Goal: Information Seeking & Learning: Learn about a topic

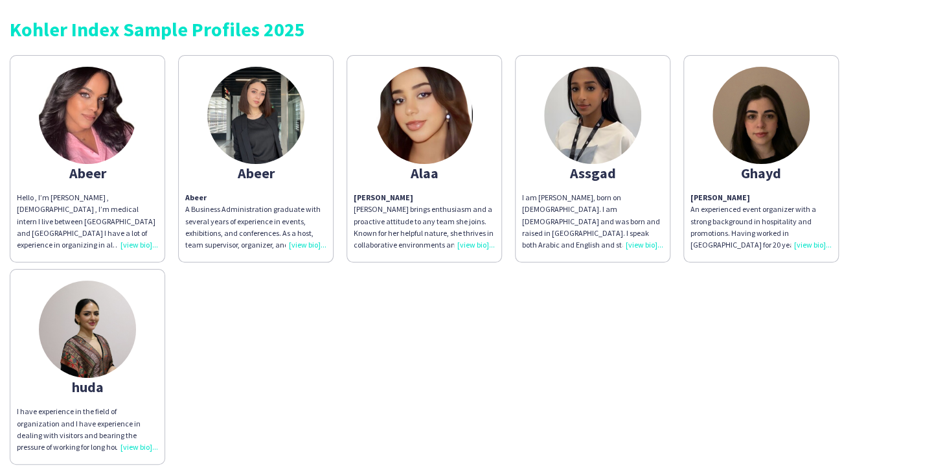
click at [126, 240] on div "Hello , I’m [PERSON_NAME] , [DEMOGRAPHIC_DATA] , I’m medical intern I live betw…" at bounding box center [87, 221] width 141 height 59
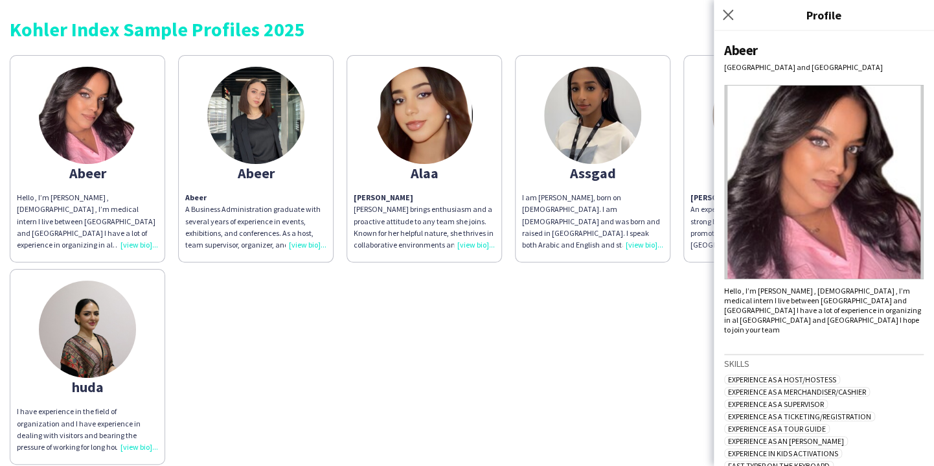
click at [309, 241] on div "Abeer A Business Administration graduate with several years of experience in ev…" at bounding box center [255, 221] width 141 height 59
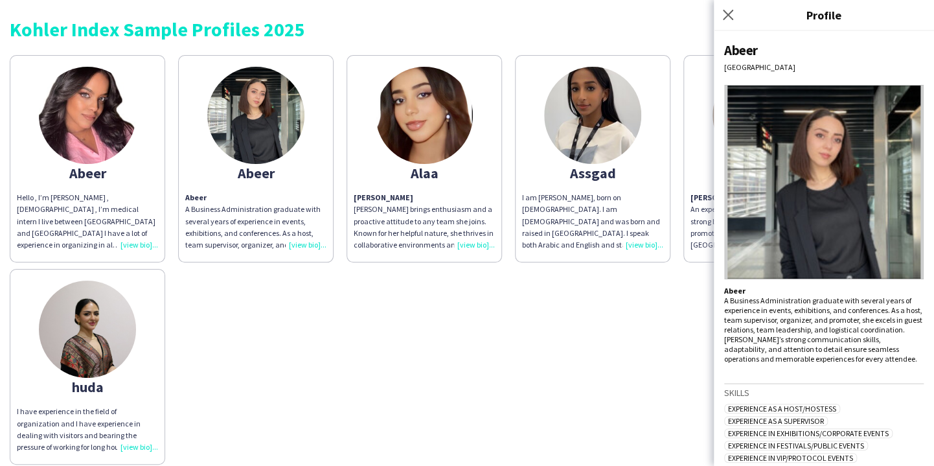
scroll to position [129, 0]
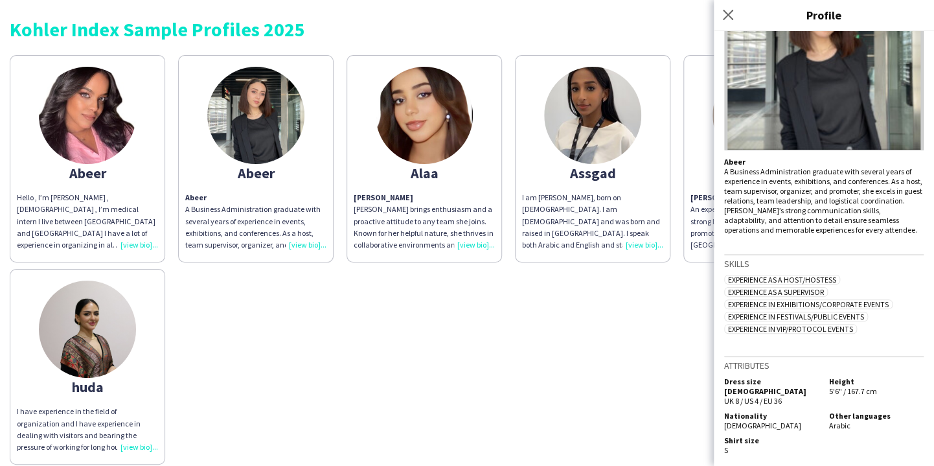
click at [137, 242] on div "Hello , I’m [PERSON_NAME] , [DEMOGRAPHIC_DATA] , I’m medical intern I live betw…" at bounding box center [87, 221] width 141 height 59
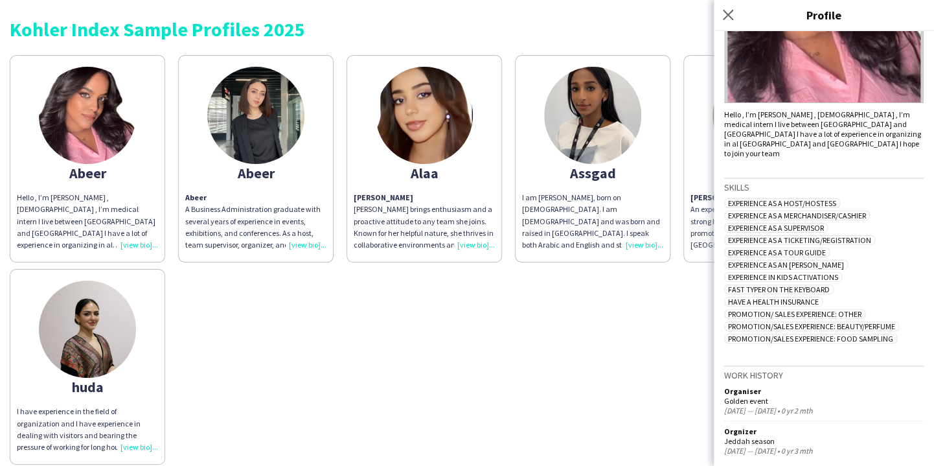
scroll to position [273, 0]
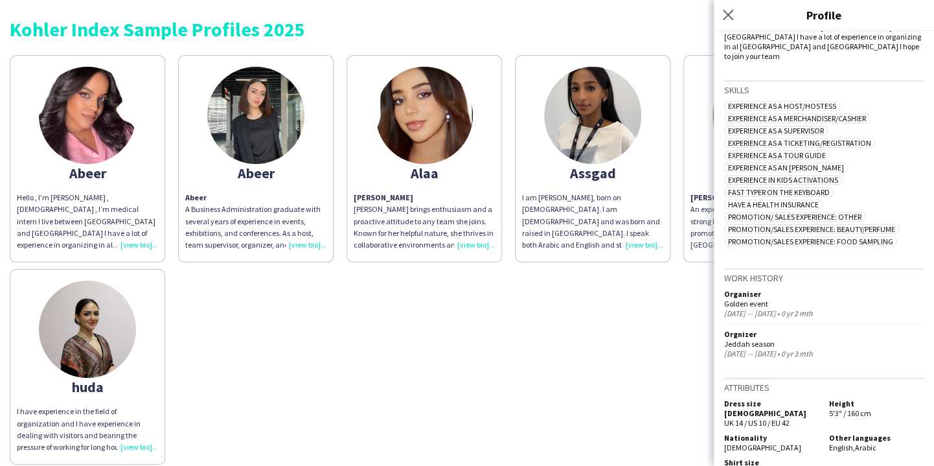
click at [472, 239] on div "[PERSON_NAME] brings enthusiasm and a proactive attitude to any team she joins.…" at bounding box center [424, 221] width 141 height 59
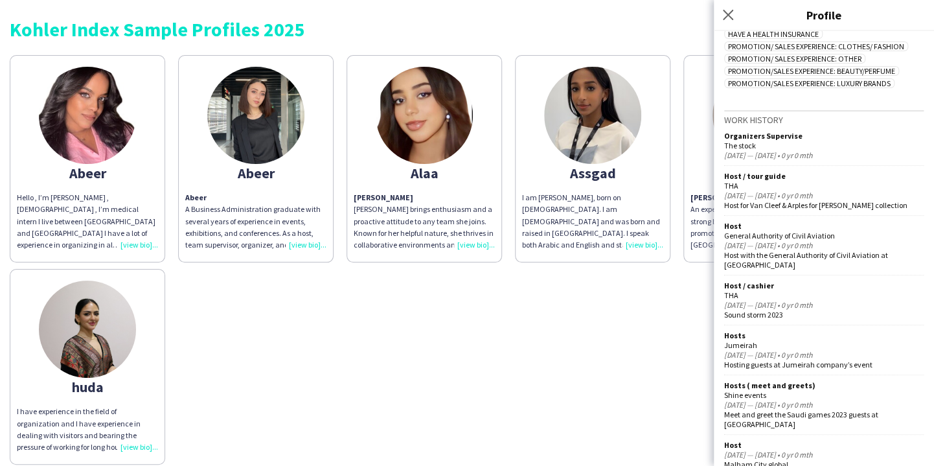
scroll to position [0, 0]
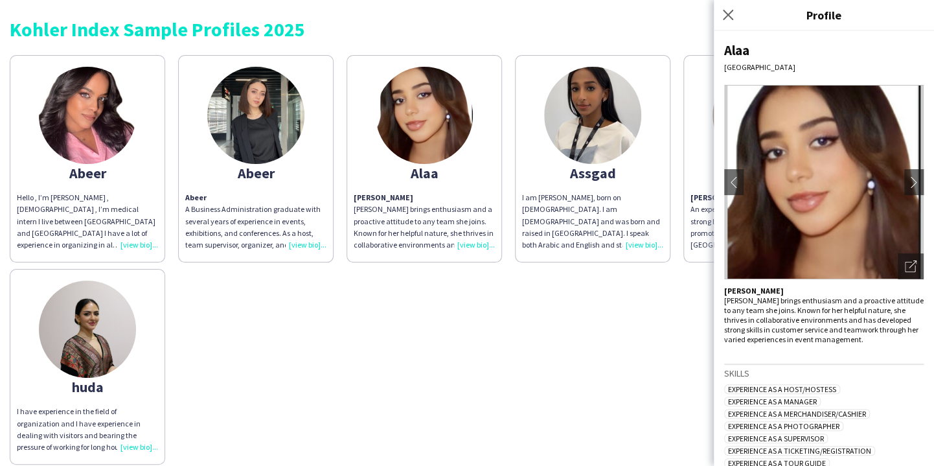
click at [904, 167] on img at bounding box center [823, 182] width 199 height 194
click at [905, 179] on app-icon "chevron-right" at bounding box center [914, 182] width 18 height 12
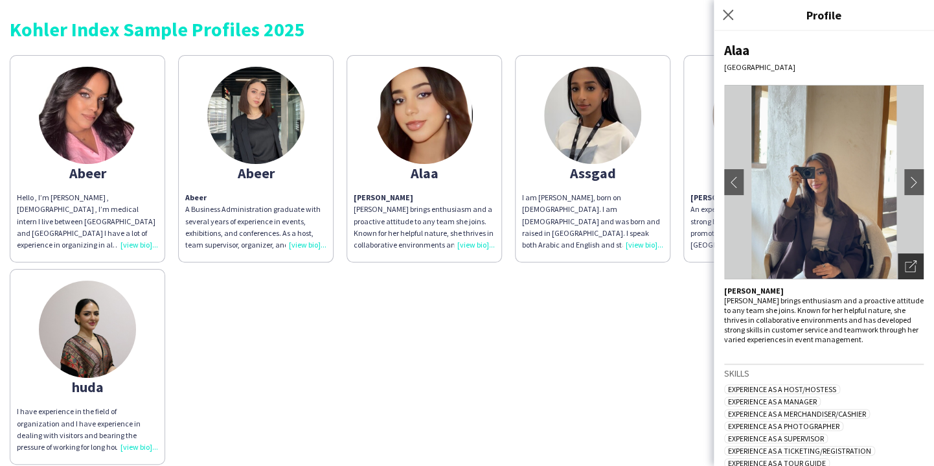
click at [905, 266] on icon "Open photos pop-in" at bounding box center [911, 266] width 12 height 12
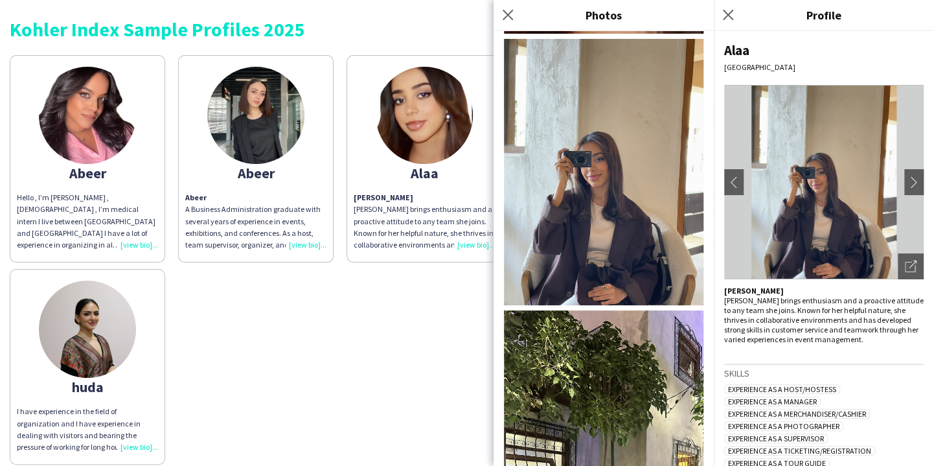
scroll to position [360, 0]
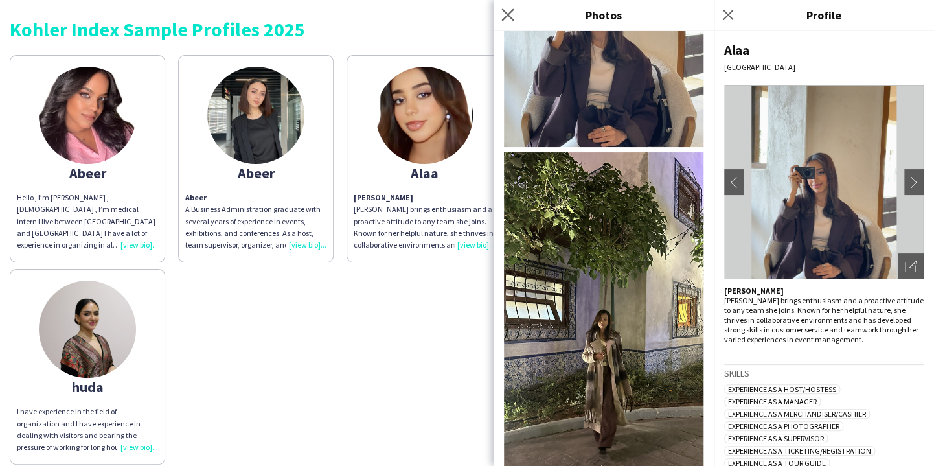
click at [501, 12] on app-icon "Close pop-in" at bounding box center [508, 15] width 19 height 19
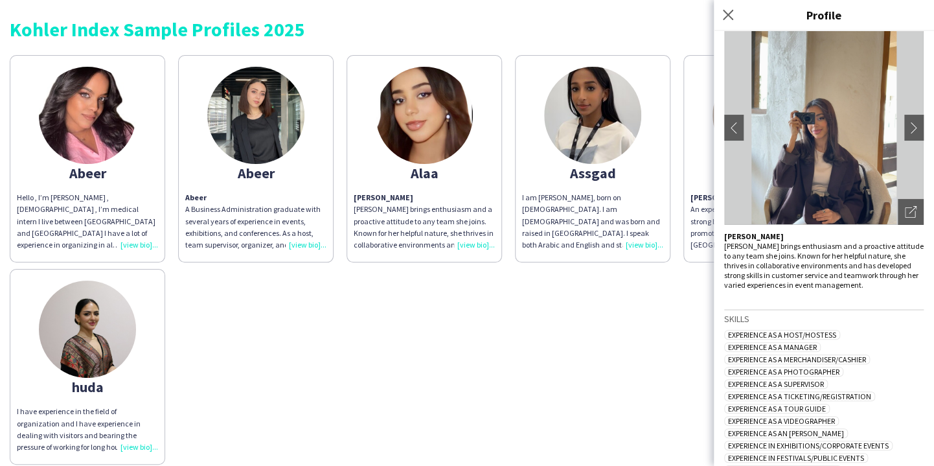
scroll to position [0, 0]
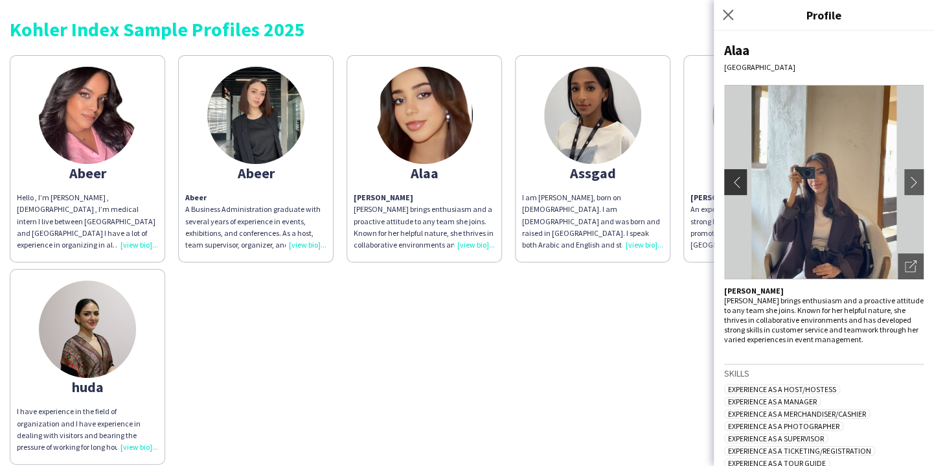
click at [729, 183] on app-icon "chevron-left" at bounding box center [734, 182] width 18 height 12
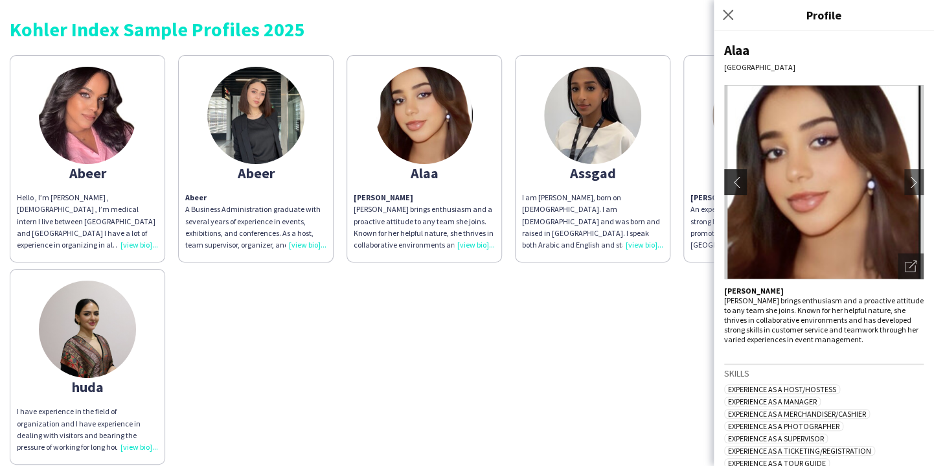
click at [729, 183] on app-icon "chevron-left" at bounding box center [734, 182] width 18 height 12
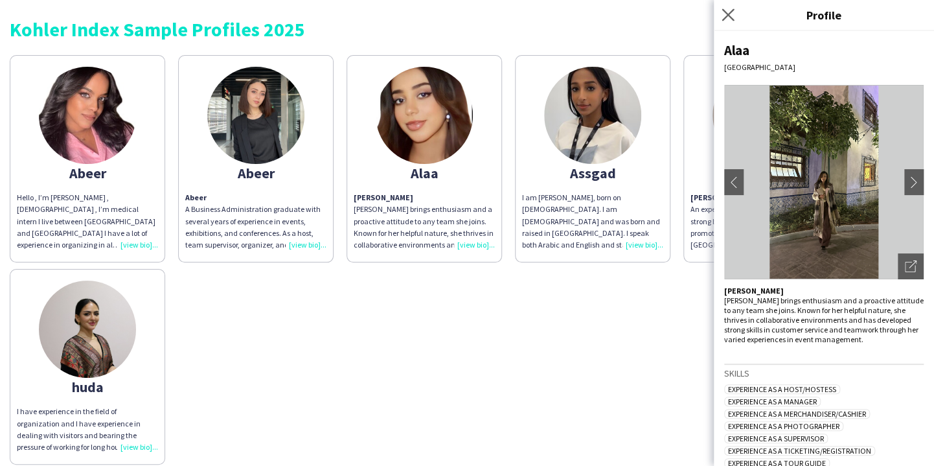
click at [727, 7] on app-icon "Close pop-in" at bounding box center [728, 15] width 19 height 19
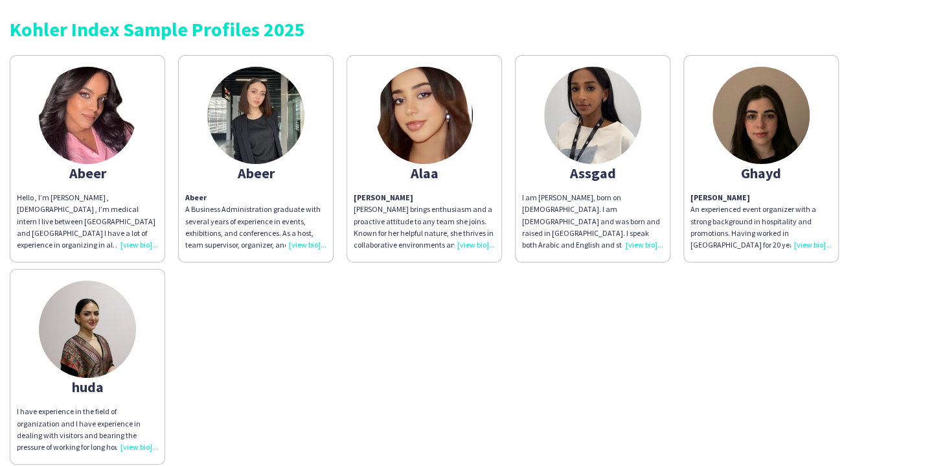
click at [643, 242] on div "I am [PERSON_NAME], born on [DEMOGRAPHIC_DATA]. I am [DEMOGRAPHIC_DATA] and was…" at bounding box center [592, 221] width 141 height 59
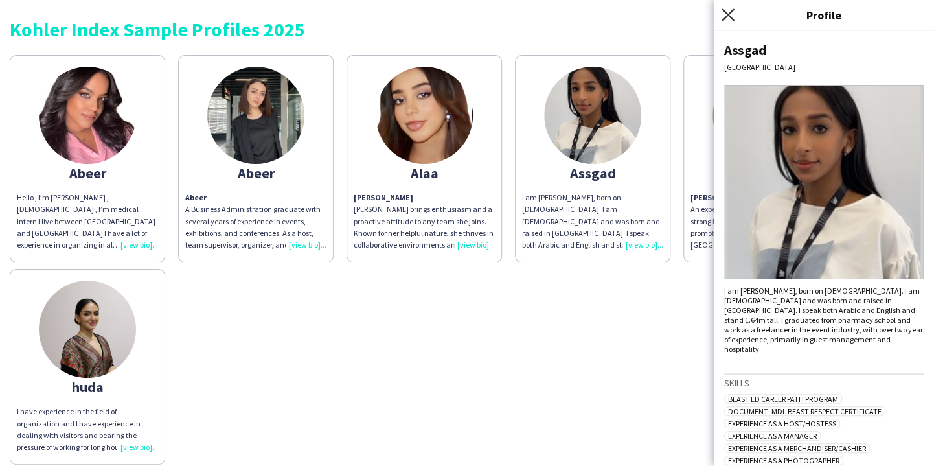
click at [722, 10] on icon at bounding box center [728, 14] width 12 height 12
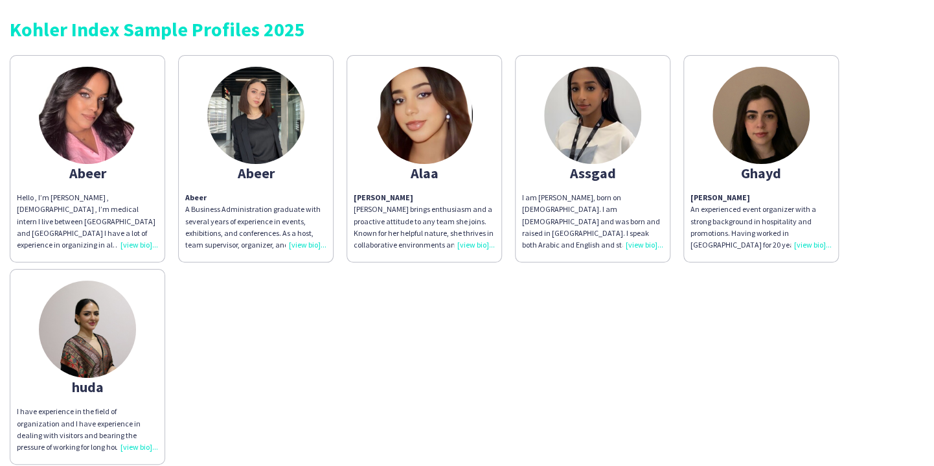
click at [810, 245] on div "[PERSON_NAME] An experienced event organizer with a strong background in hospit…" at bounding box center [760, 221] width 141 height 59
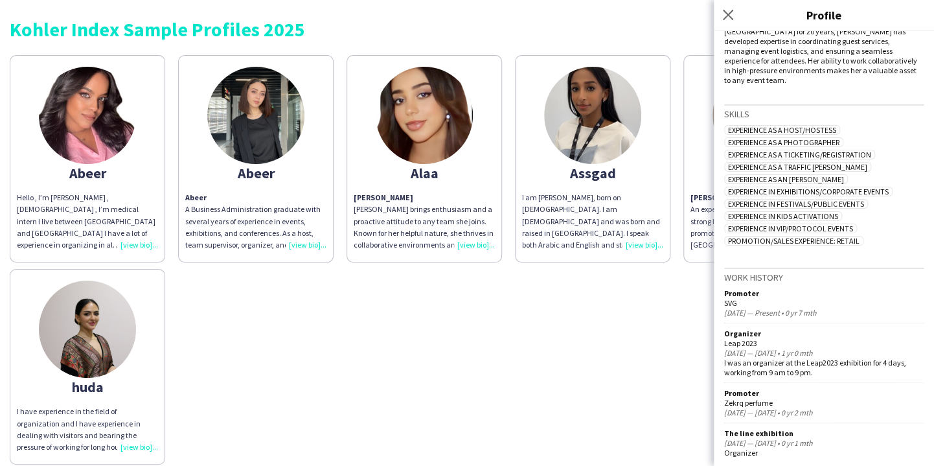
scroll to position [295, 0]
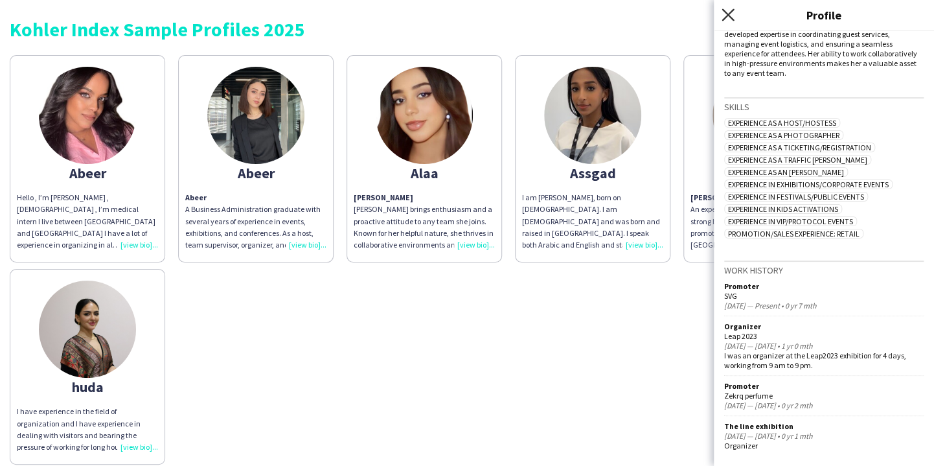
click at [725, 8] on icon "Close pop-in" at bounding box center [728, 14] width 12 height 12
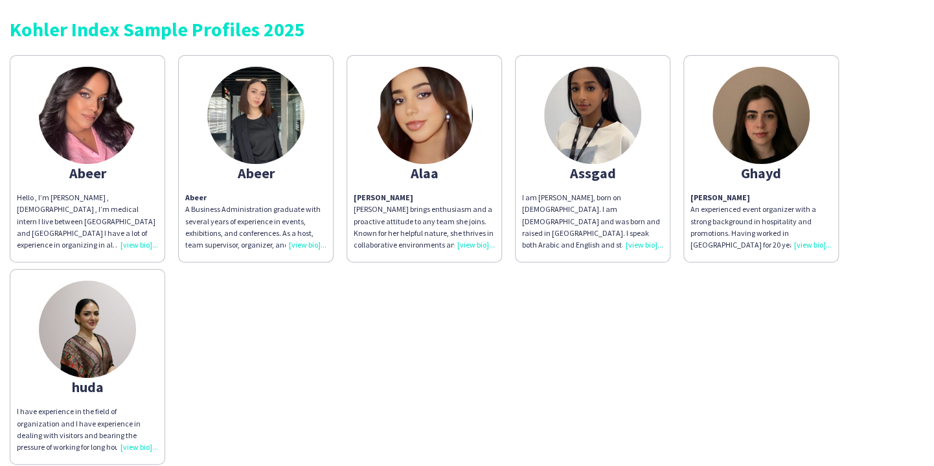
click at [135, 444] on div "I have experience in the field of organization and I have experience in dealing…" at bounding box center [87, 428] width 141 height 47
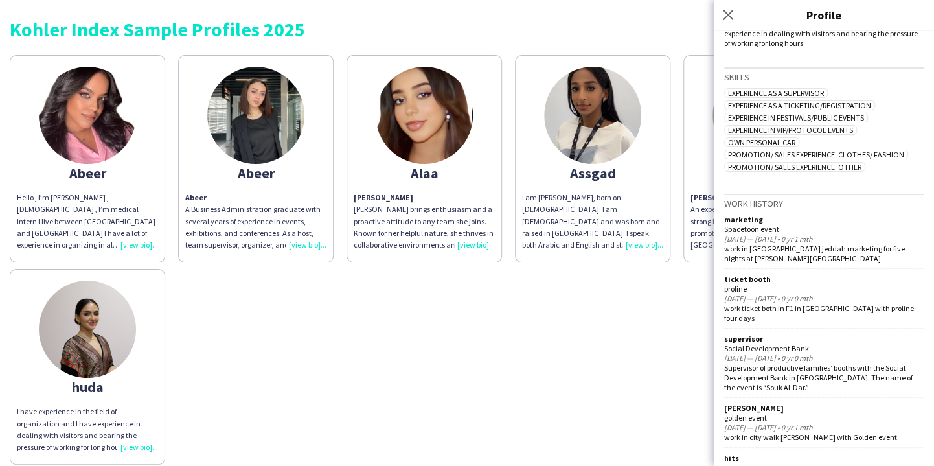
scroll to position [402, 0]
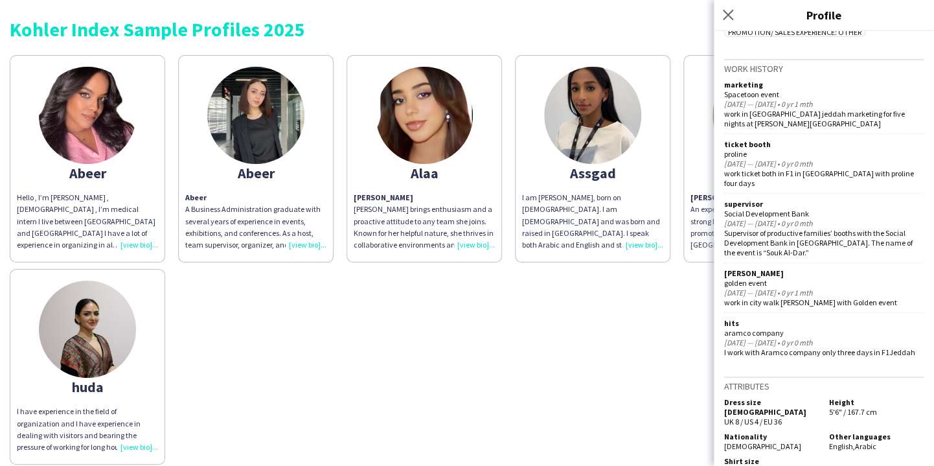
click at [814, 228] on div "Supervisor of productive families’ booths with the Social Development Bank in […" at bounding box center [823, 242] width 199 height 29
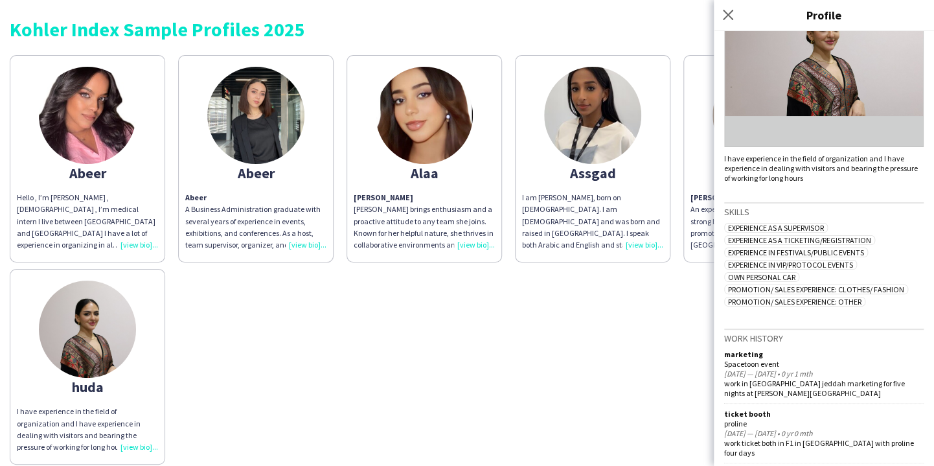
scroll to position [119, 0]
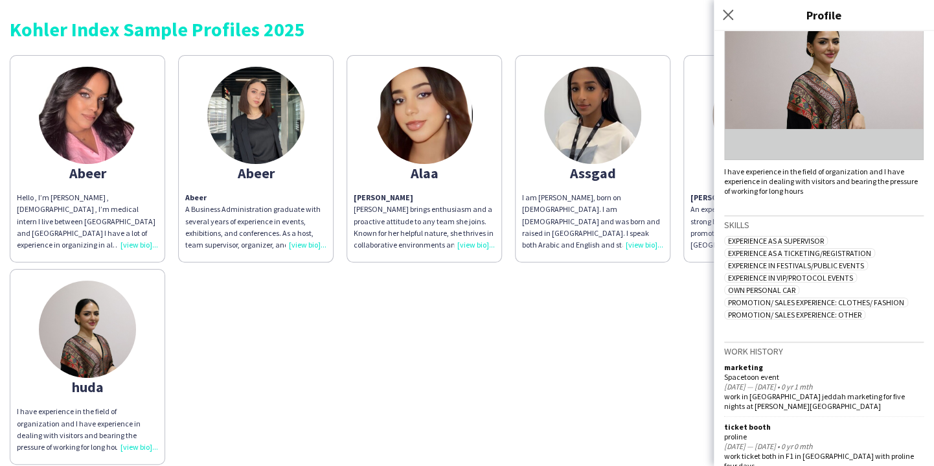
click at [125, 246] on div "Hello , I’m [PERSON_NAME] , [DEMOGRAPHIC_DATA] , I’m medical intern I live betw…" at bounding box center [87, 221] width 141 height 59
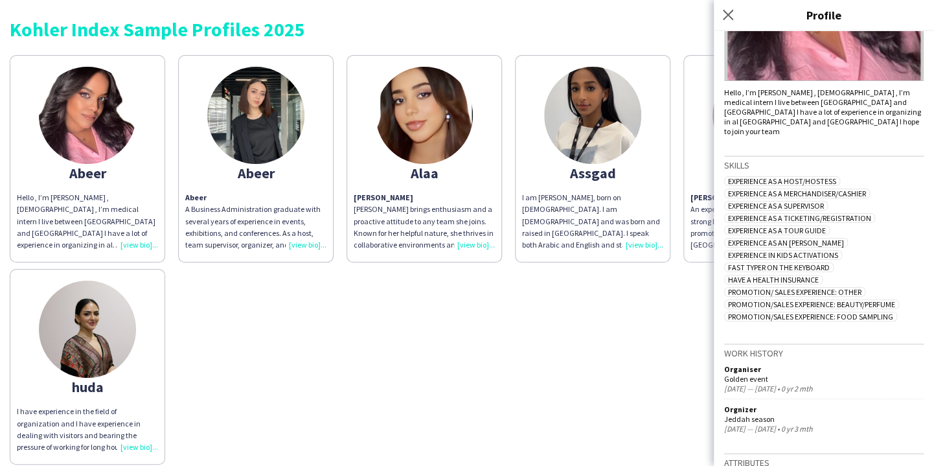
scroll to position [273, 0]
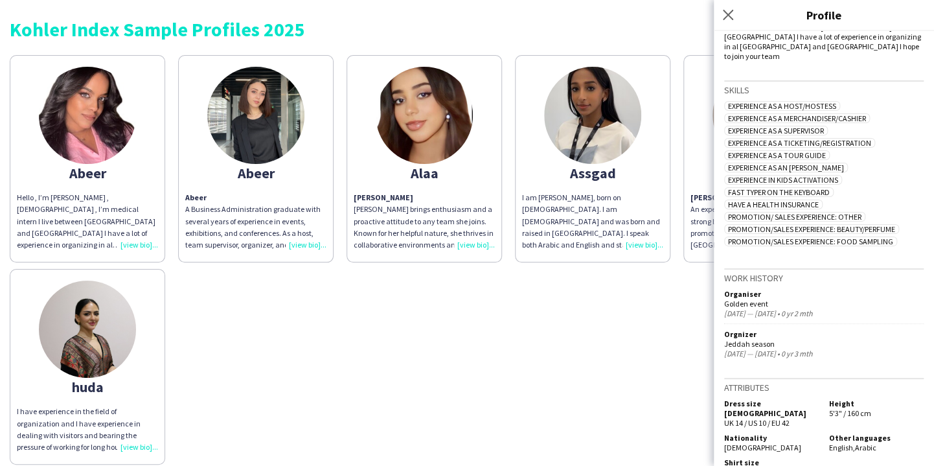
click at [306, 243] on div "Abeer A Business Administration graduate with several years of experience in ev…" at bounding box center [255, 221] width 141 height 59
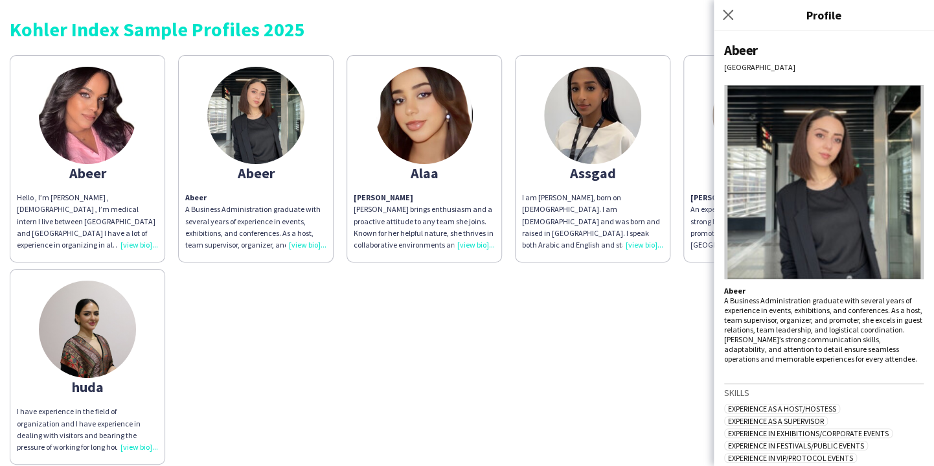
scroll to position [129, 0]
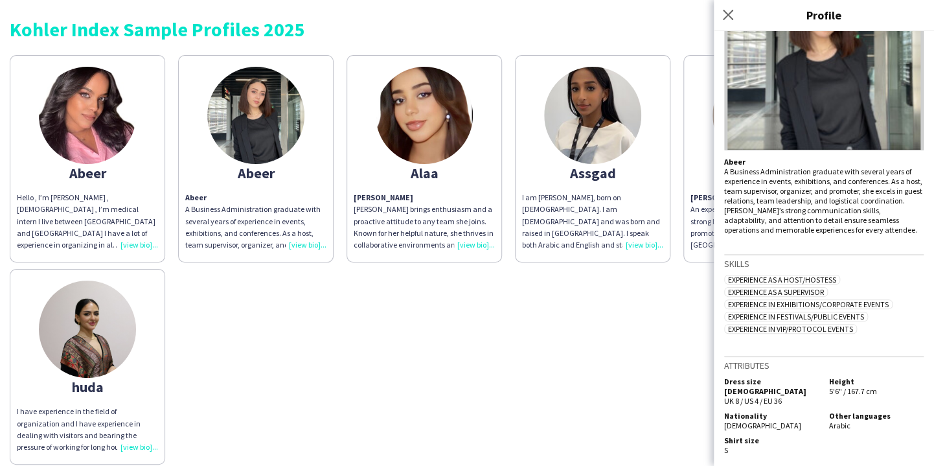
click at [478, 240] on div "[PERSON_NAME] brings enthusiasm and a proactive attitude to any team she joins.…" at bounding box center [424, 221] width 141 height 59
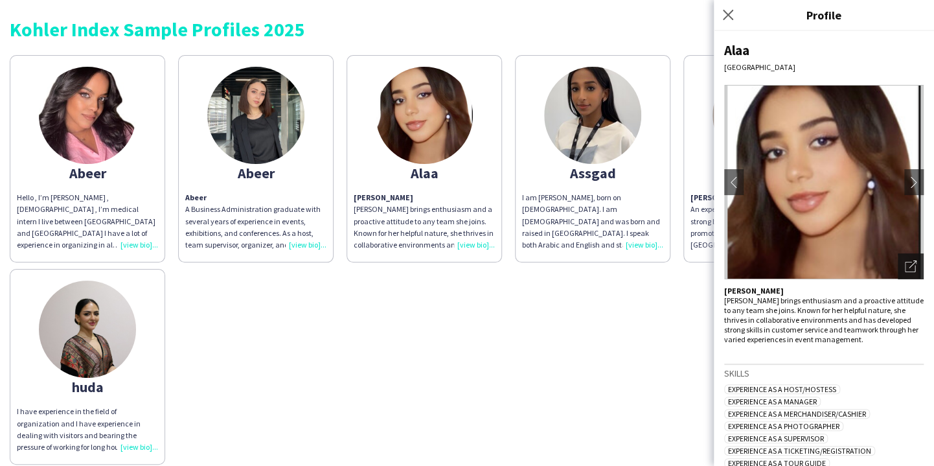
click at [905, 267] on icon "Open photos pop-in" at bounding box center [911, 266] width 12 height 12
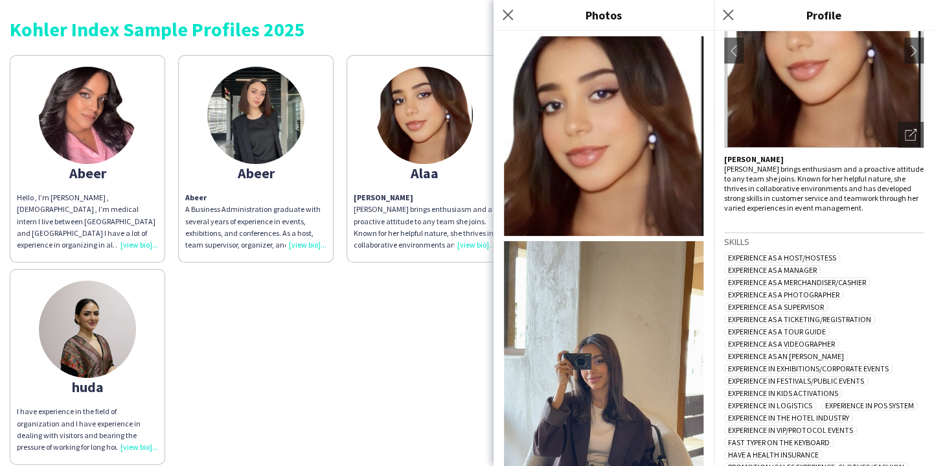
scroll to position [262, 0]
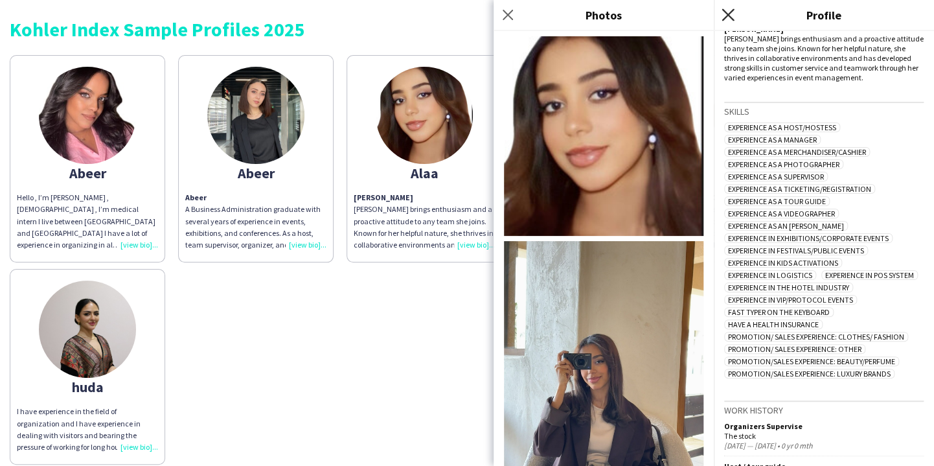
click at [727, 14] on icon at bounding box center [728, 14] width 12 height 12
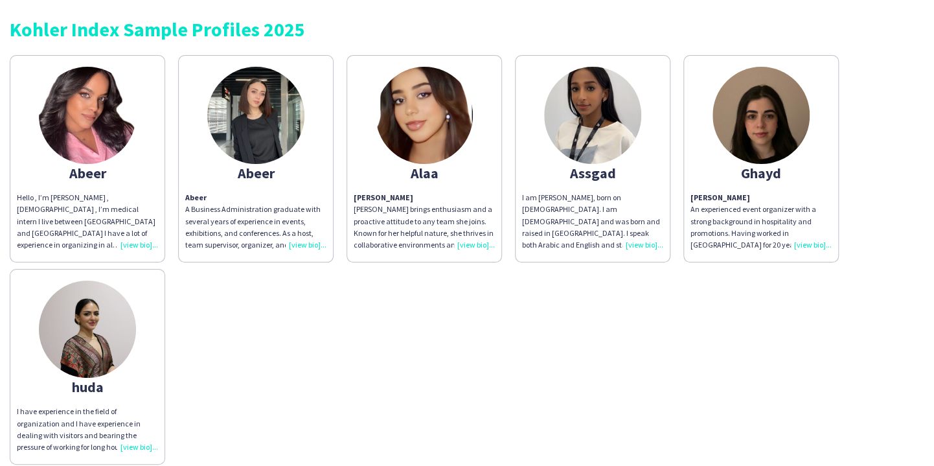
click at [633, 251] on app-share-pages-crew-card "Assgad I am [PERSON_NAME], born on [DEMOGRAPHIC_DATA]. I am [DEMOGRAPHIC_DATA] …" at bounding box center [592, 158] width 155 height 207
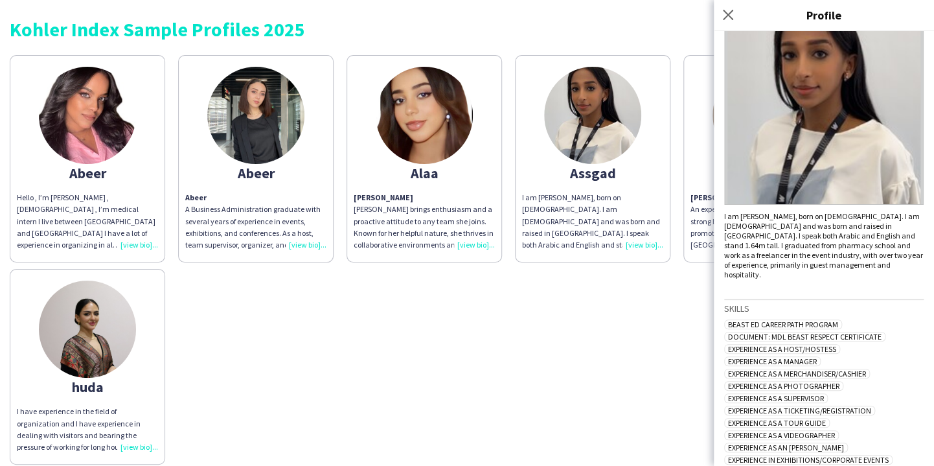
scroll to position [0, 0]
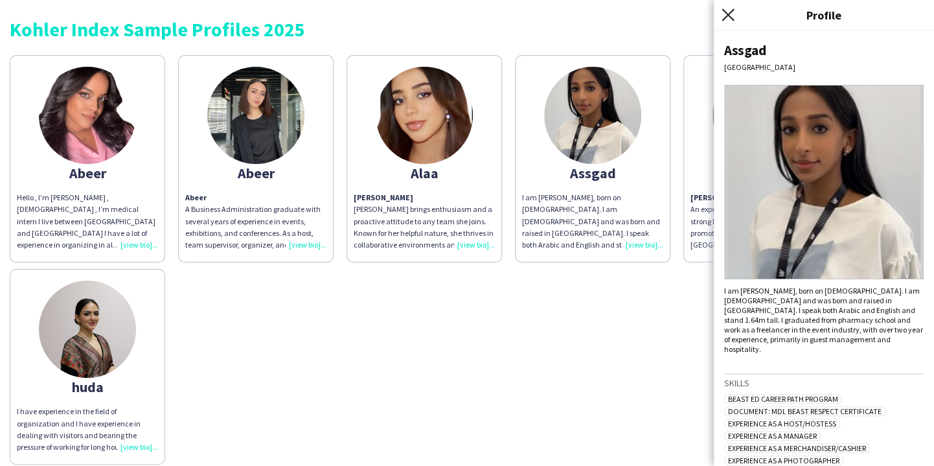
click at [729, 16] on icon at bounding box center [728, 14] width 12 height 12
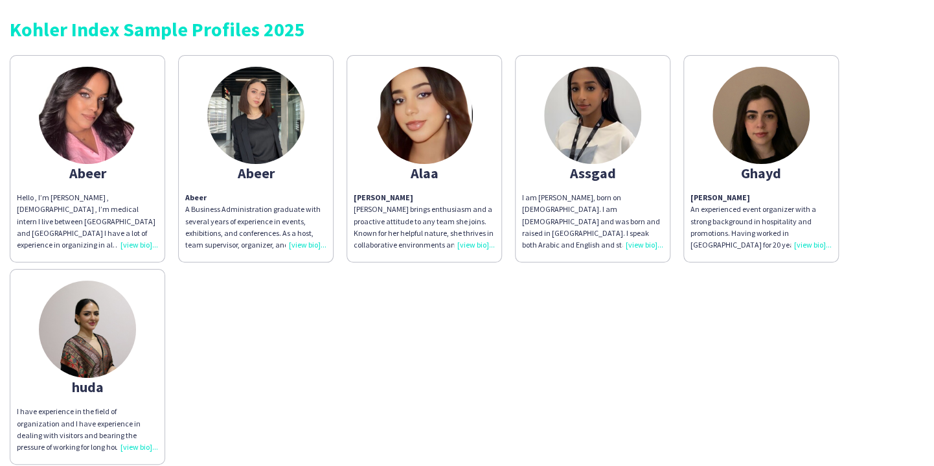
click at [813, 245] on div "[PERSON_NAME] An experienced event organizer with a strong background in hospit…" at bounding box center [760, 221] width 141 height 59
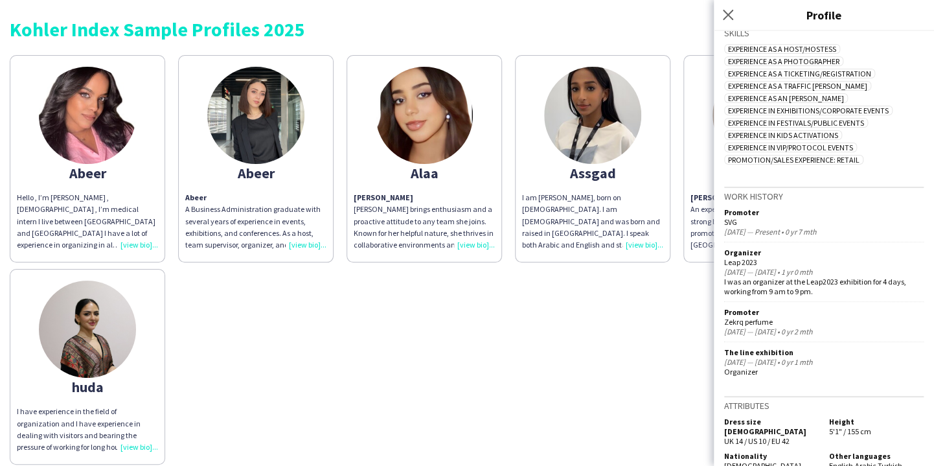
scroll to position [370, 0]
click at [727, 12] on icon "Close pop-in" at bounding box center [728, 14] width 12 height 12
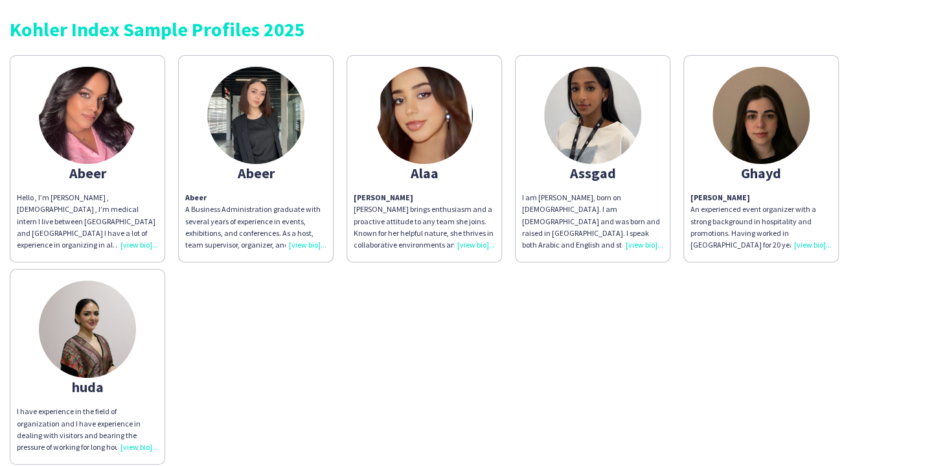
click at [137, 240] on div "Hello , I’m [PERSON_NAME] , [DEMOGRAPHIC_DATA] , I’m medical intern I live betw…" at bounding box center [87, 221] width 141 height 59
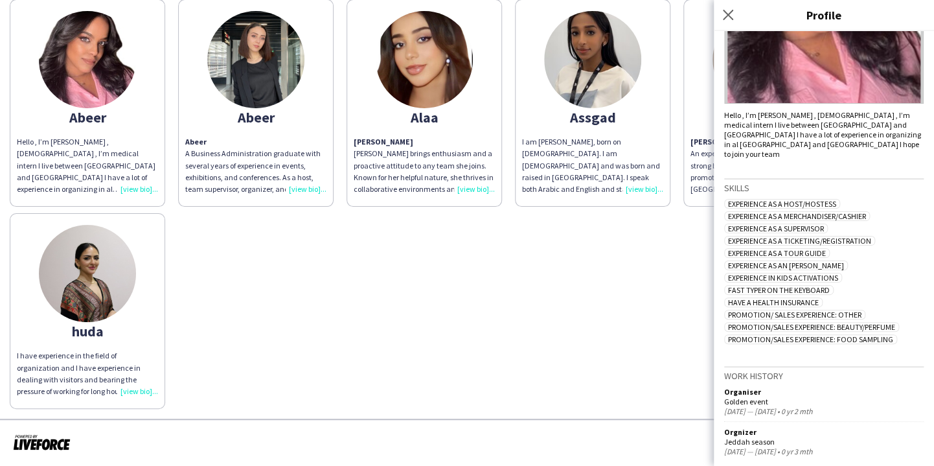
scroll to position [273, 0]
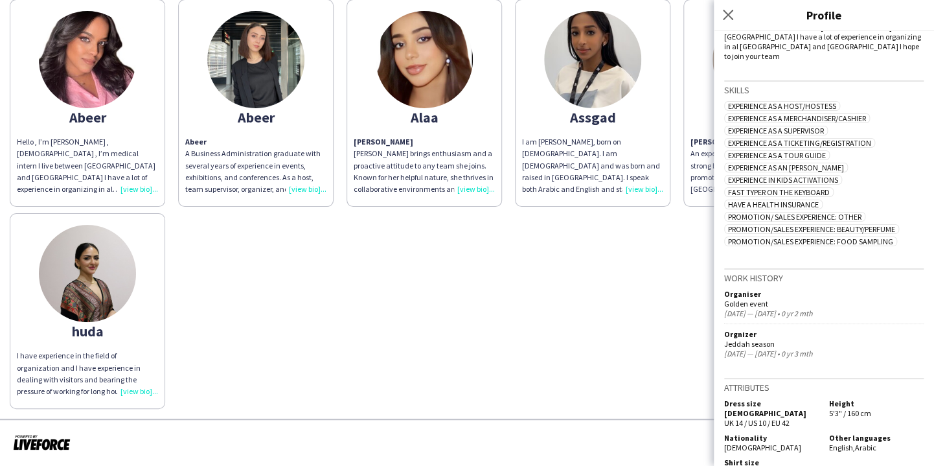
click at [304, 186] on div "Abeer A Business Administration graduate with several years of experience in ev…" at bounding box center [255, 165] width 141 height 59
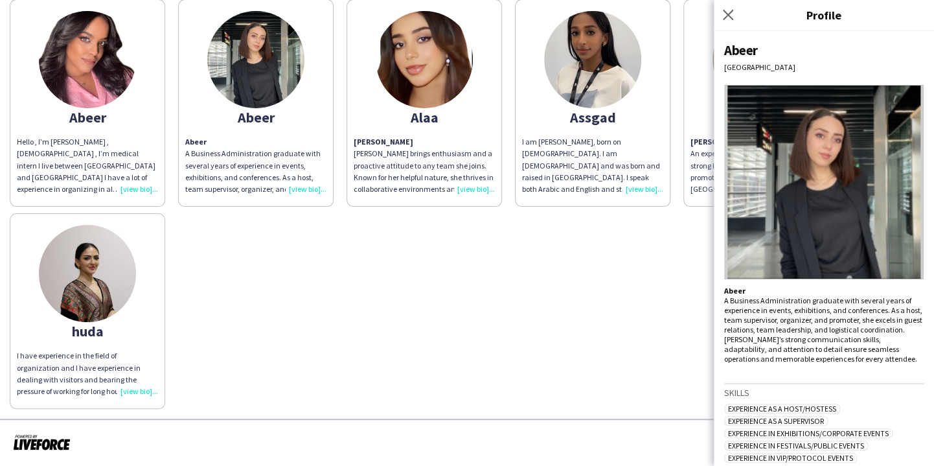
scroll to position [129, 0]
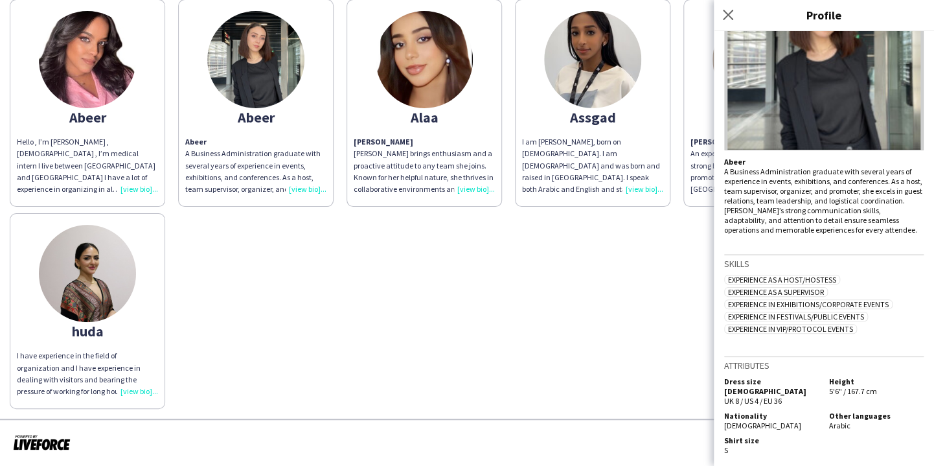
click at [466, 190] on div "[PERSON_NAME] brings enthusiasm and a proactive attitude to any team she joins.…" at bounding box center [424, 165] width 141 height 59
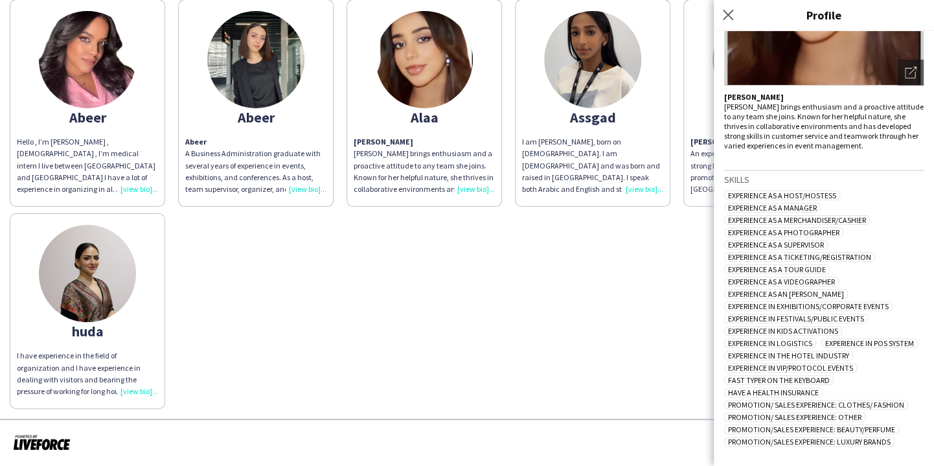
scroll to position [194, 0]
click at [635, 181] on div "I am [PERSON_NAME], born on [DEMOGRAPHIC_DATA]. I am [DEMOGRAPHIC_DATA] and was…" at bounding box center [592, 165] width 141 height 59
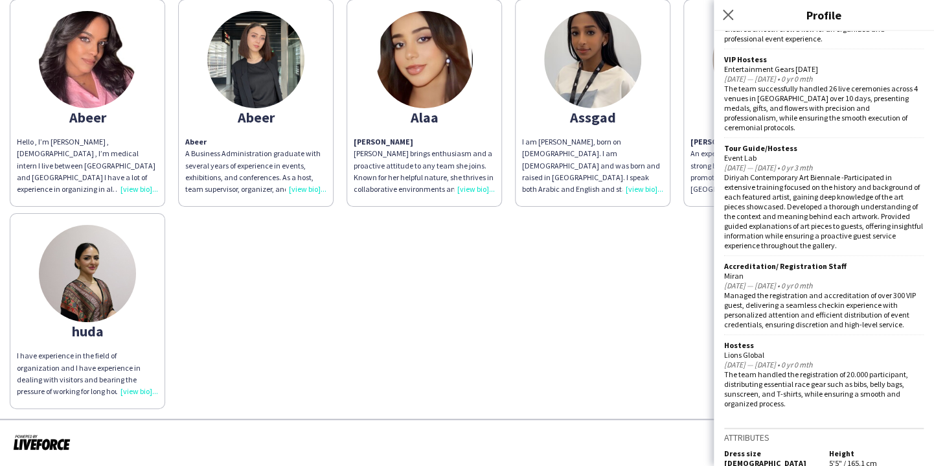
scroll to position [1339, 0]
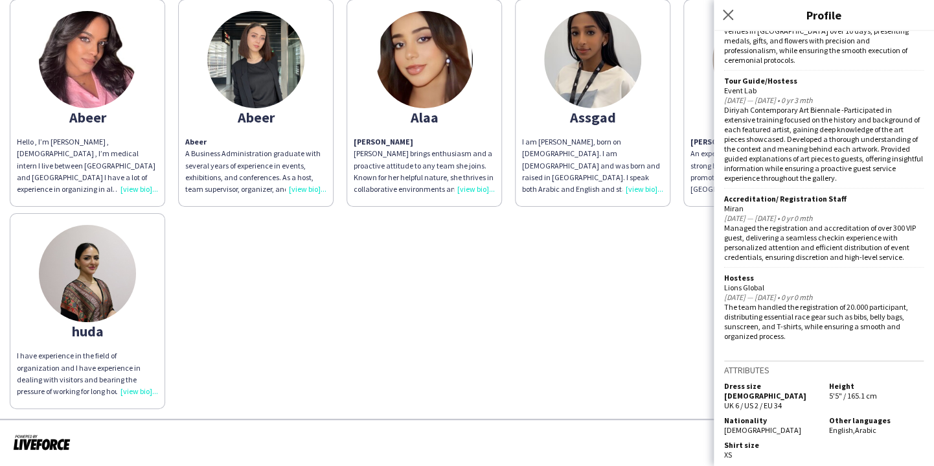
click at [874, 228] on div "Managed the registration and accreditation of over 300 VIP guest, delivering a …" at bounding box center [823, 242] width 199 height 39
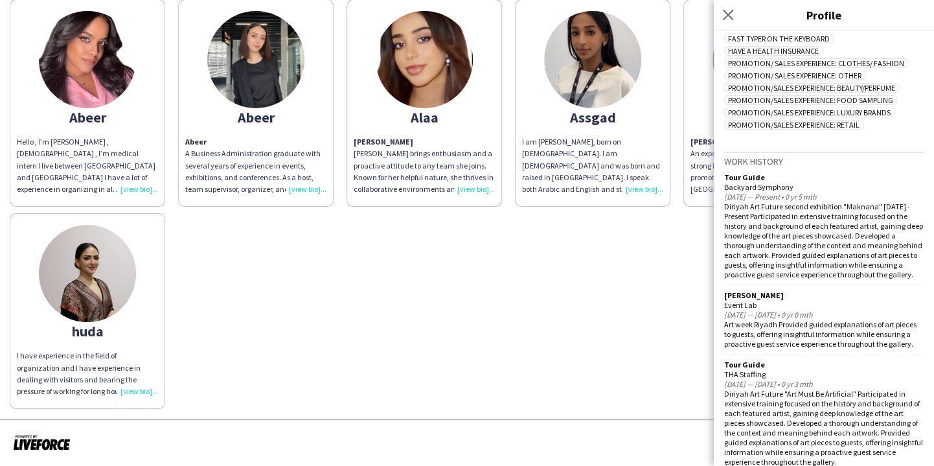
scroll to position [587, 0]
